Goal: Task Accomplishment & Management: Manage account settings

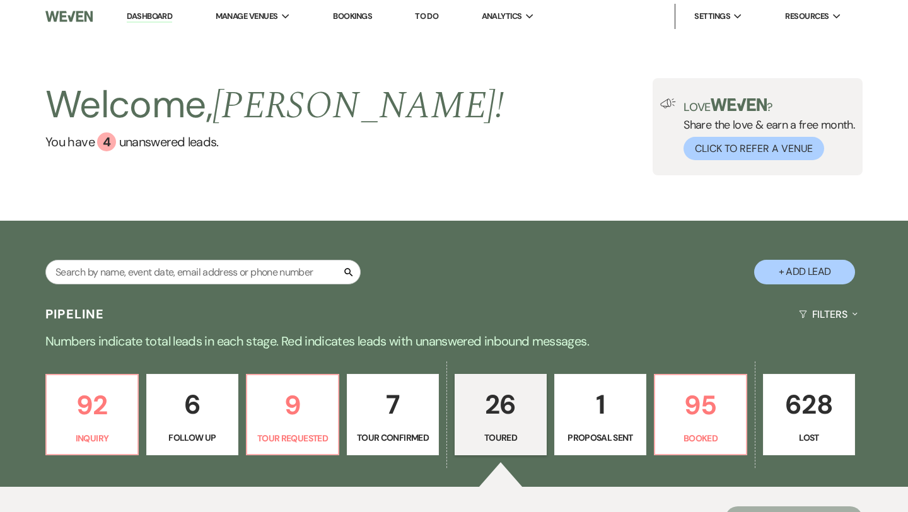
select select "5"
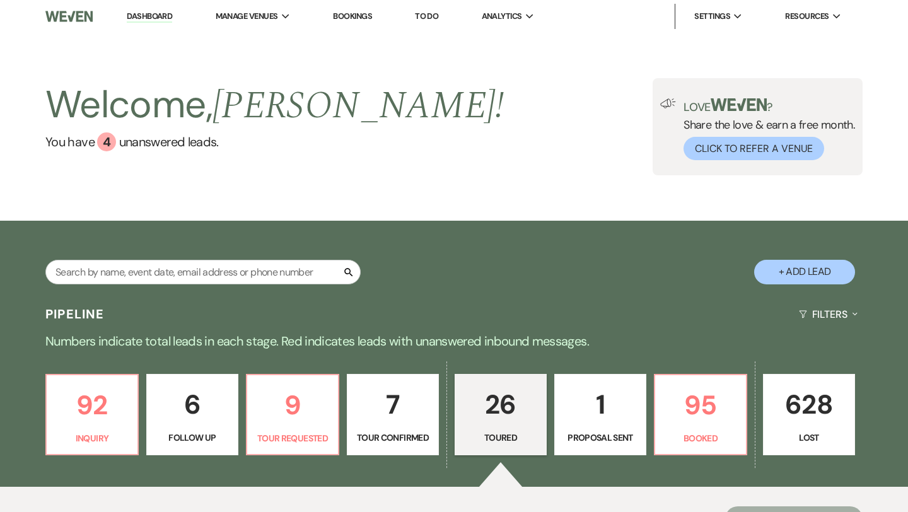
select select "5"
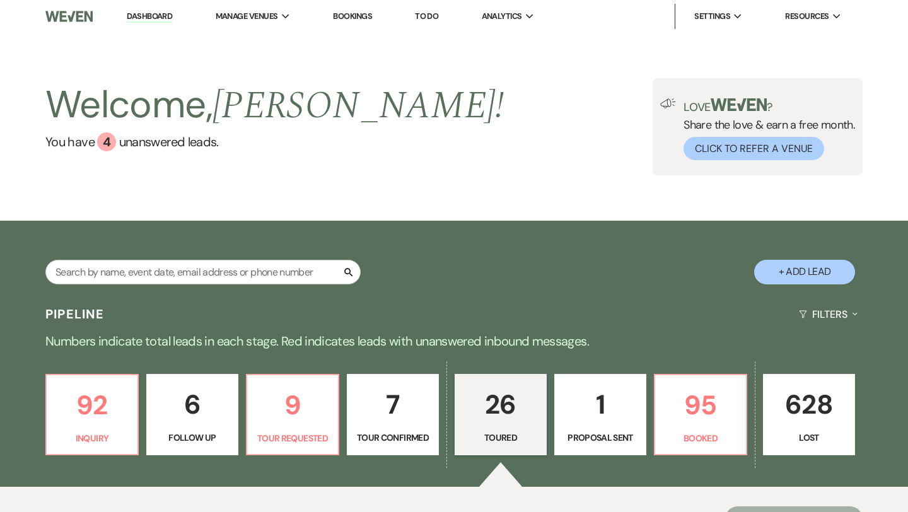
select select "5"
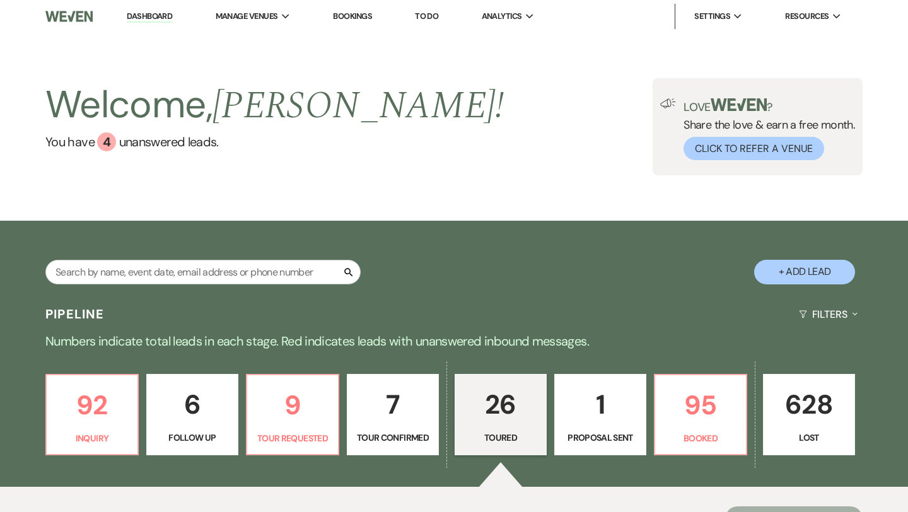
select select "5"
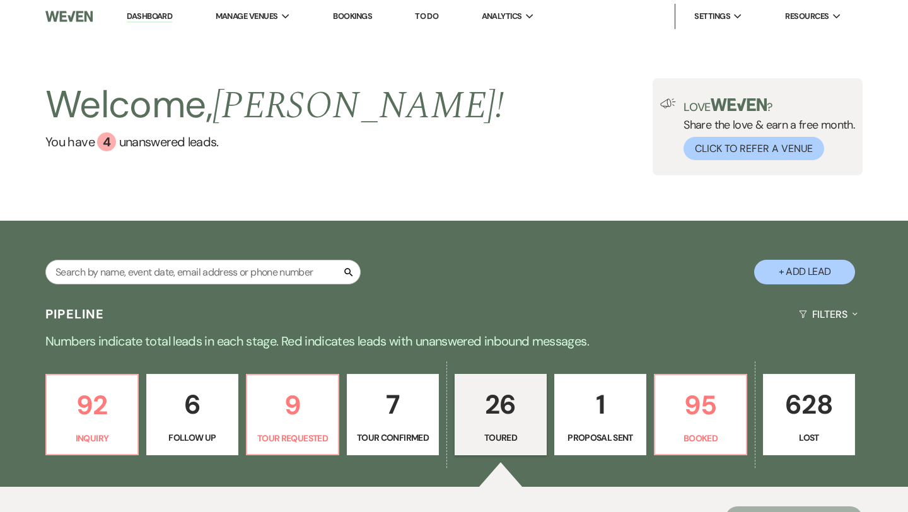
select select "5"
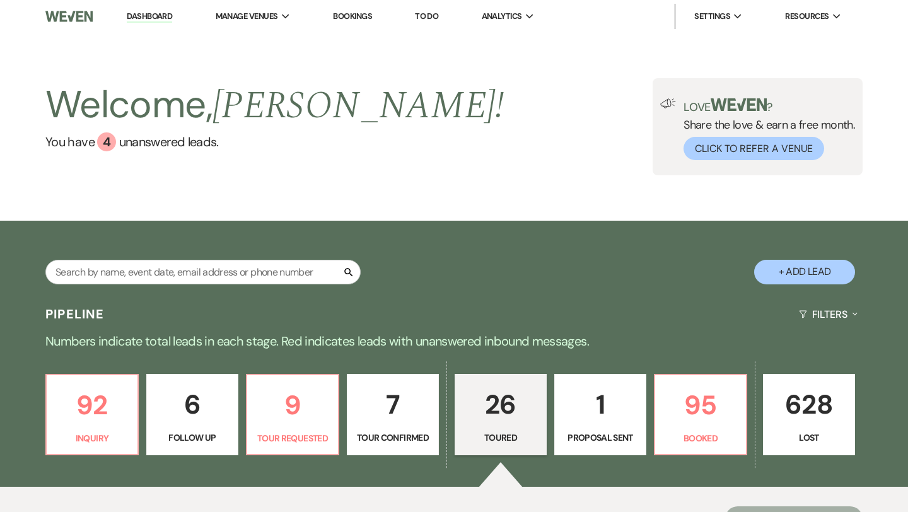
select select "5"
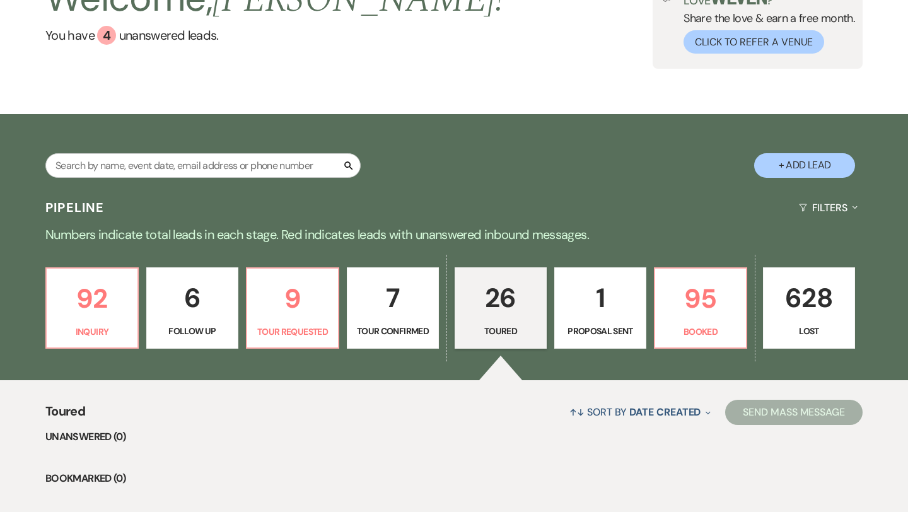
scroll to position [108, 0]
